Goal: Information Seeking & Learning: Learn about a topic

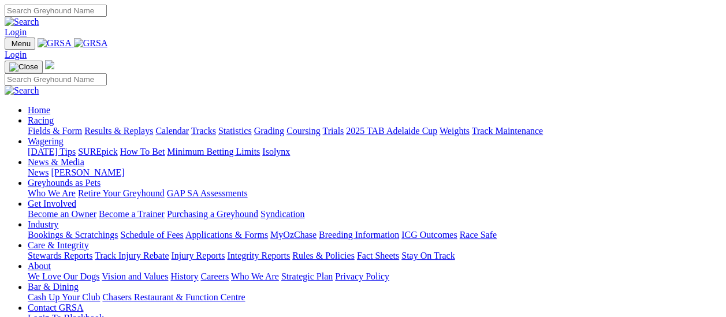
click at [54, 116] on link "Racing" at bounding box center [41, 121] width 26 height 10
click at [39, 126] on link "Fields & Form" at bounding box center [55, 131] width 54 height 10
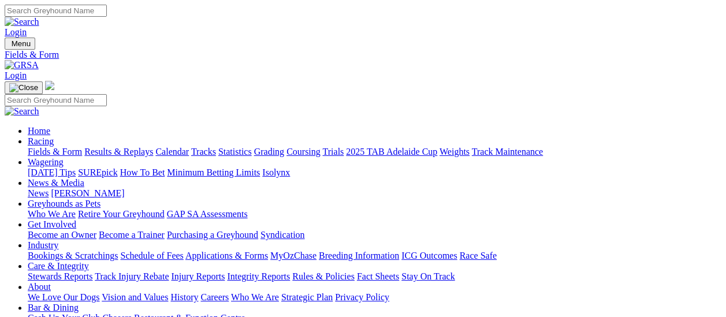
click at [131, 147] on link "Results & Replays" at bounding box center [118, 152] width 69 height 10
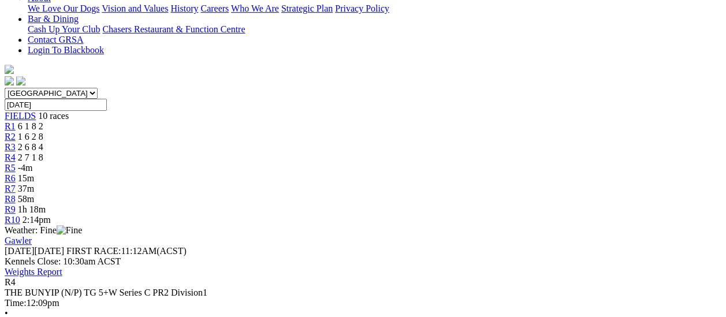
scroll to position [58, 0]
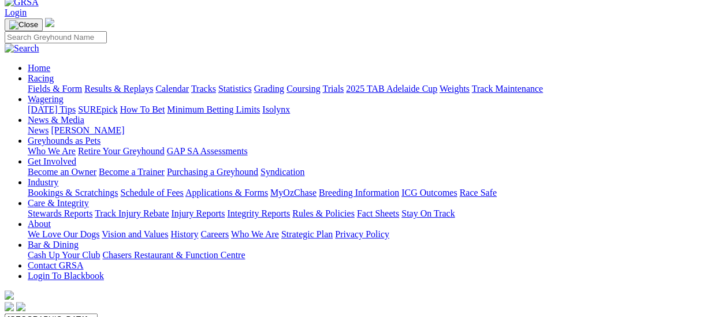
scroll to position [58, 0]
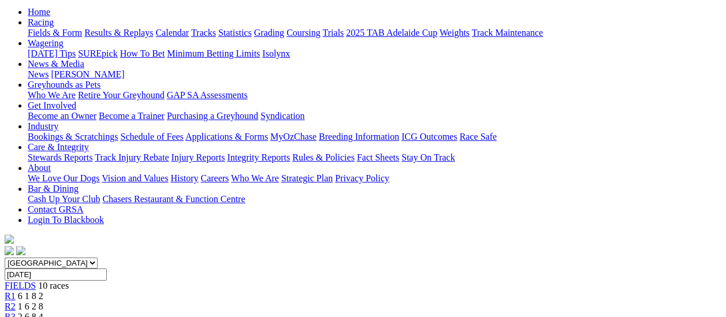
scroll to position [58, 0]
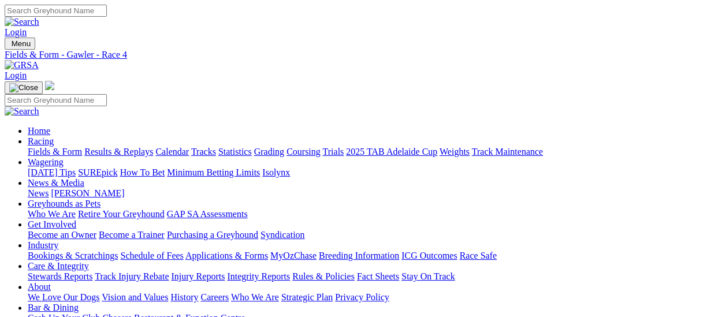
click at [62, 147] on link "Fields & Form" at bounding box center [55, 152] width 54 height 10
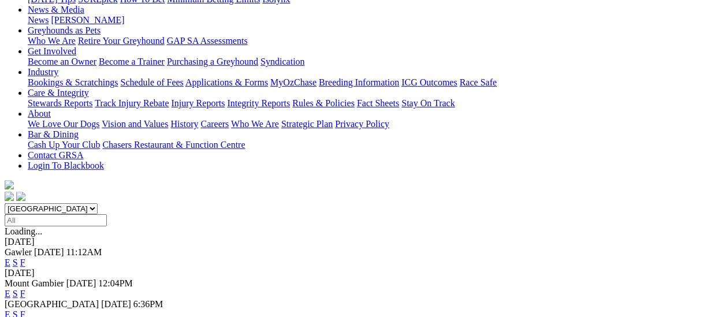
click at [25, 258] on link "F" at bounding box center [22, 263] width 5 height 10
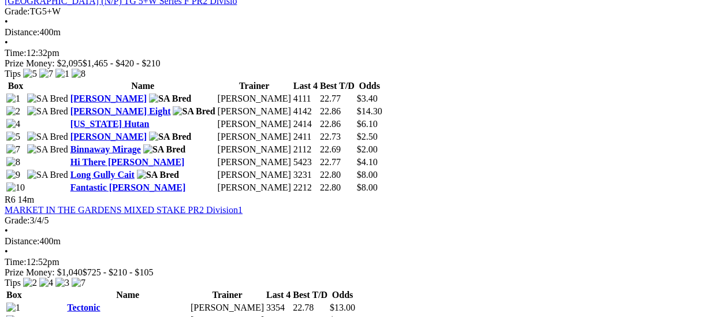
scroll to position [1502, 0]
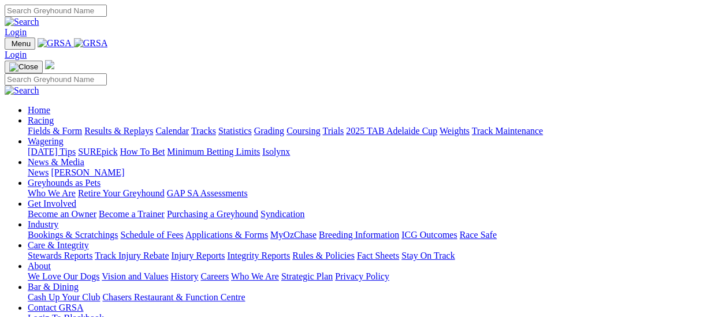
click at [119, 126] on link "Results & Replays" at bounding box center [118, 131] width 69 height 10
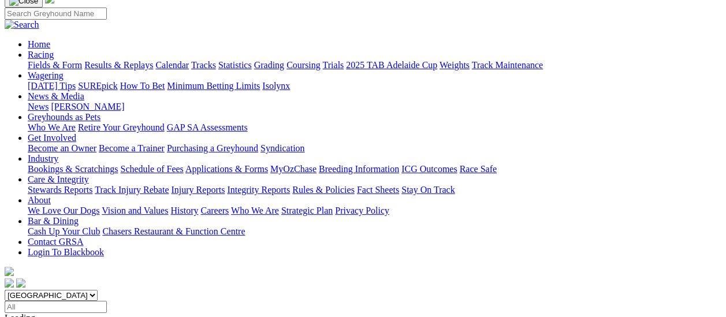
scroll to position [58, 0]
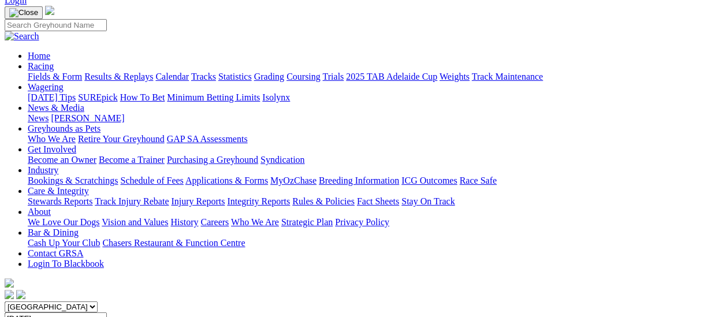
scroll to position [58, 0]
